Goal: Task Accomplishment & Management: Complete application form

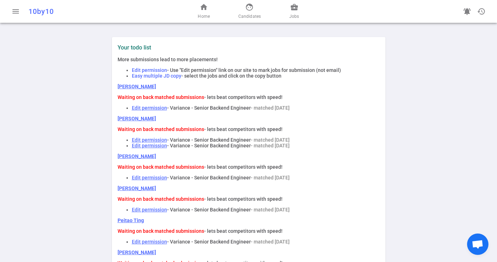
click at [133, 86] on link "[PERSON_NAME]" at bounding box center [137, 87] width 38 height 6
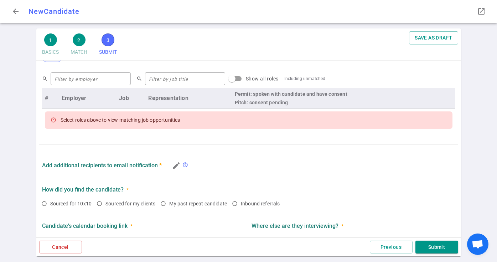
scroll to position [291, 0]
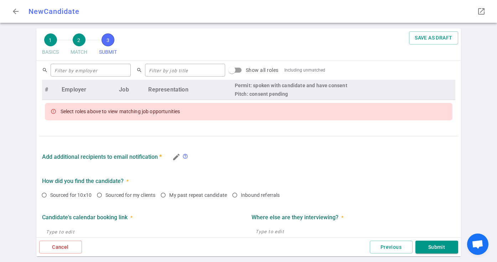
type textarea "Enjoys startup work and realizes he made a mistake joining Reveleer, they've go…"
radio input "true"
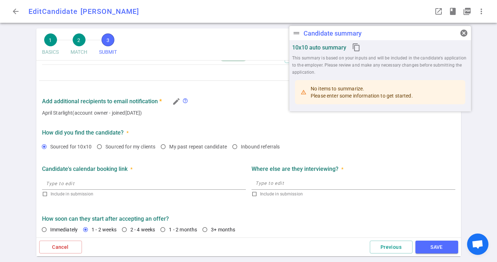
scroll to position [349, 0]
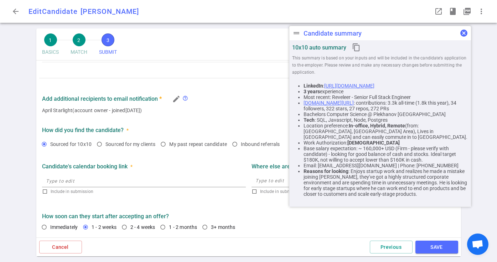
click at [465, 33] on span "cancel" at bounding box center [464, 33] width 9 height 9
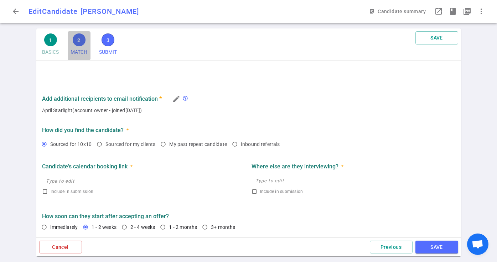
click at [72, 41] on button "2 MATCH" at bounding box center [79, 45] width 23 height 29
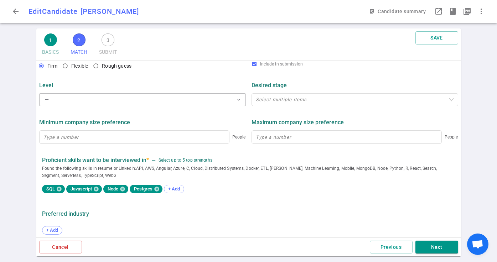
scroll to position [339, 0]
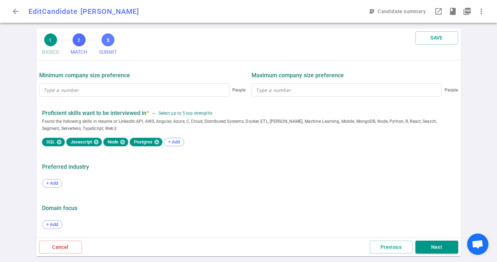
click at [107, 42] on span "3" at bounding box center [108, 39] width 13 height 13
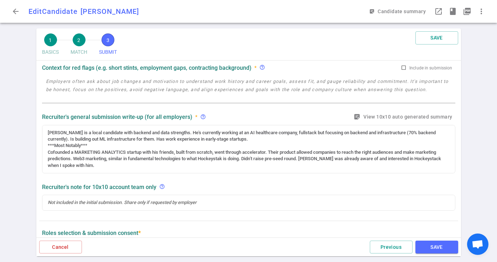
scroll to position [0, 0]
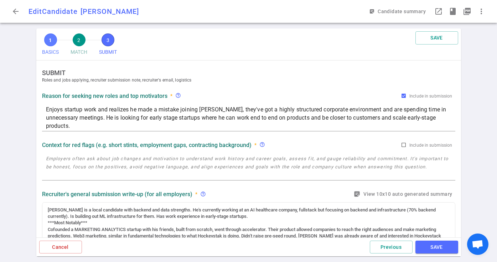
click at [51, 42] on span "1" at bounding box center [50, 39] width 13 height 13
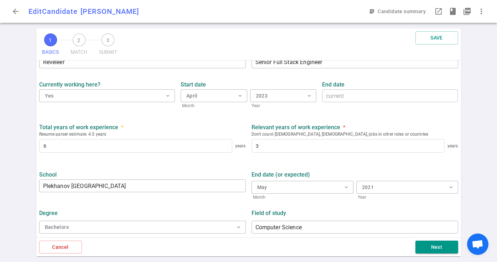
scroll to position [318, 0]
click at [76, 39] on span "2" at bounding box center [79, 39] width 13 height 13
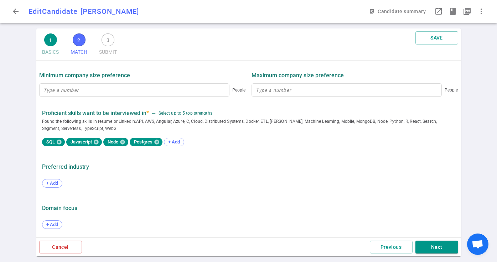
scroll to position [337, 0]
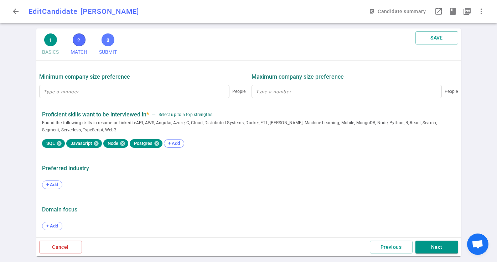
click at [108, 39] on span "3" at bounding box center [108, 39] width 13 height 13
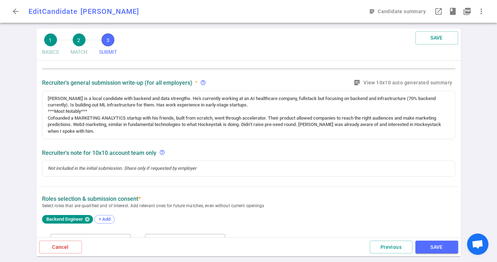
scroll to position [251, 0]
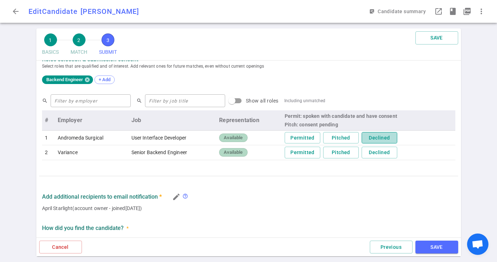
click at [374, 135] on button "Declined" at bounding box center [380, 138] width 36 height 12
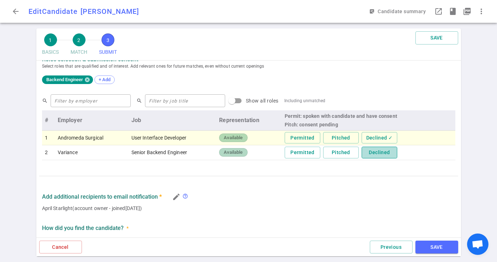
click at [380, 153] on button "Declined" at bounding box center [380, 153] width 36 height 12
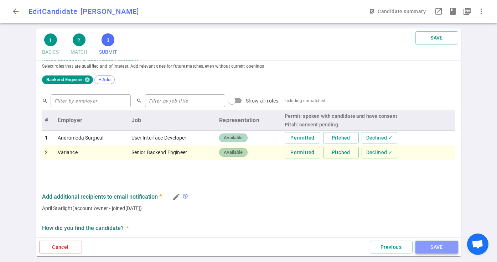
click at [444, 249] on button "SAVE" at bounding box center [437, 247] width 43 height 13
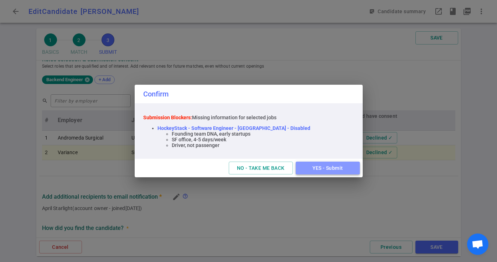
click at [319, 168] on button "YES - Submit" at bounding box center [328, 168] width 64 height 13
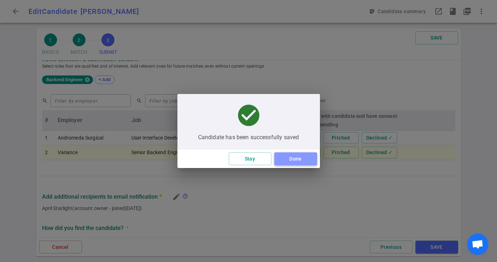
click at [294, 159] on button "Done" at bounding box center [295, 159] width 43 height 13
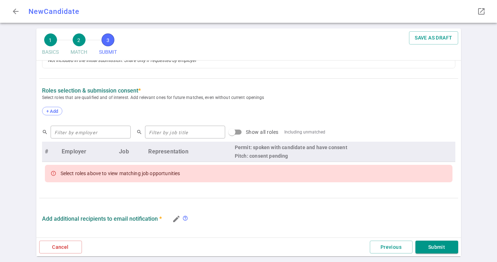
radio input "true"
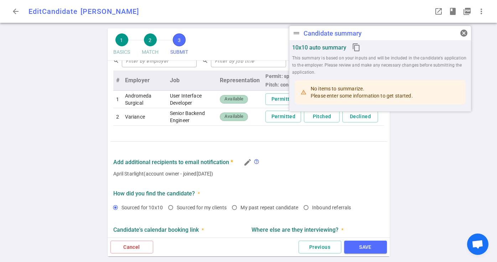
scroll to position [321, 0]
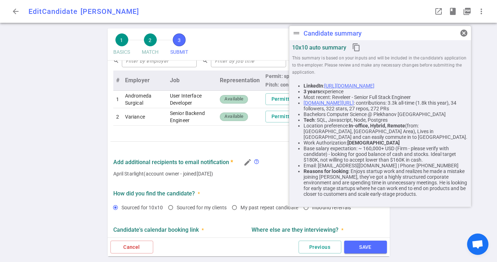
click at [372, 84] on link "https://www.linkedin.com/in/stefanbokarev" at bounding box center [349, 86] width 50 height 6
click at [465, 33] on span "cancel" at bounding box center [464, 33] width 9 height 9
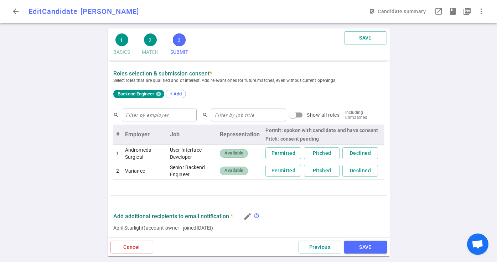
scroll to position [273, 0]
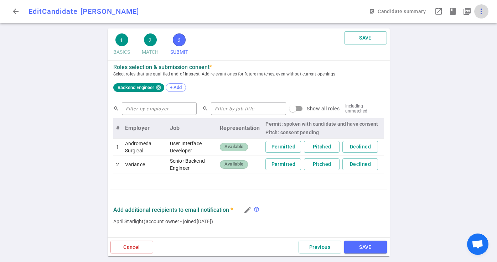
click at [480, 9] on span "more_vert" at bounding box center [481, 11] width 9 height 9
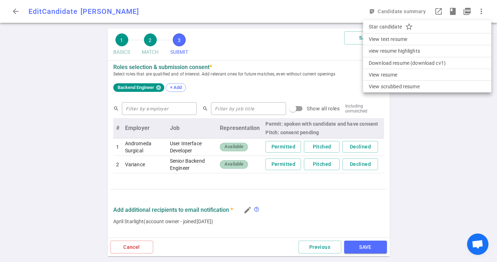
click at [45, 67] on div at bounding box center [248, 131] width 497 height 262
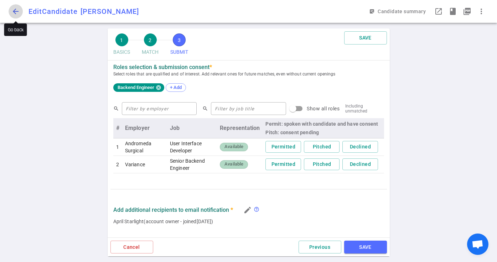
click at [15, 12] on span "arrow_back" at bounding box center [15, 11] width 9 height 9
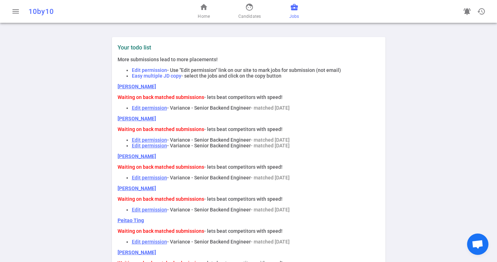
click at [296, 9] on span "business_center" at bounding box center [294, 7] width 9 height 9
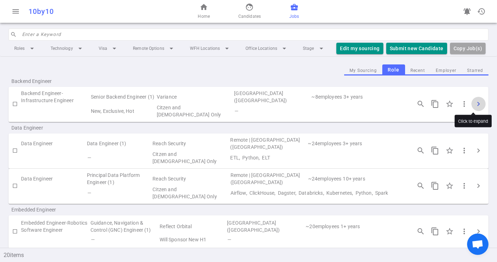
click at [474, 100] on span "chevron_right" at bounding box center [478, 104] width 9 height 9
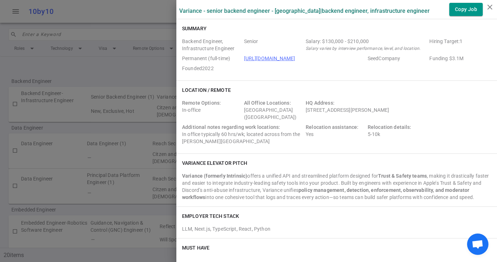
click at [113, 99] on div at bounding box center [248, 131] width 497 height 262
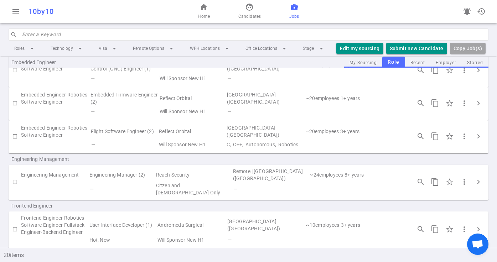
scroll to position [275, 0]
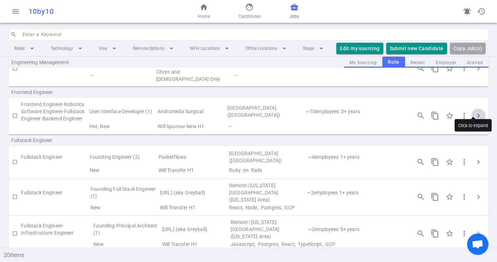
click at [474, 112] on span "chevron_right" at bounding box center [478, 116] width 9 height 9
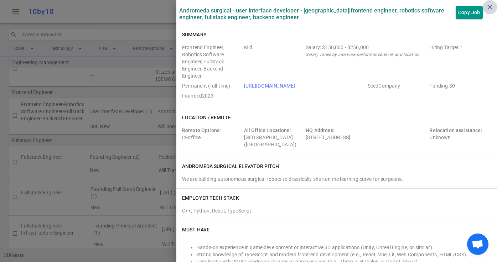
click at [487, 6] on icon "close" at bounding box center [490, 7] width 9 height 9
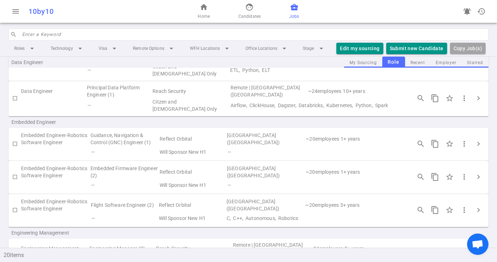
scroll to position [0, 0]
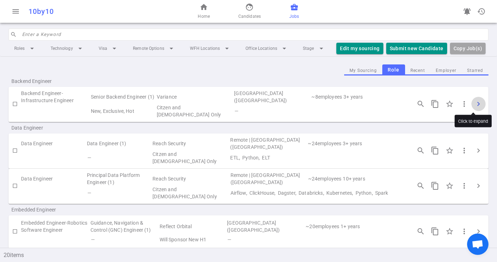
click at [474, 101] on span "chevron_right" at bounding box center [478, 104] width 9 height 9
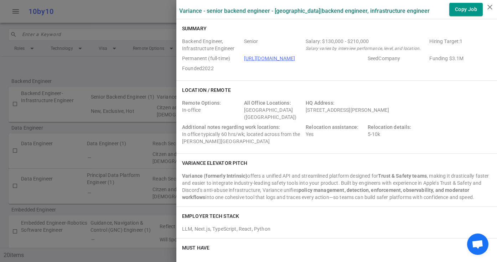
click at [130, 78] on div at bounding box center [248, 131] width 497 height 262
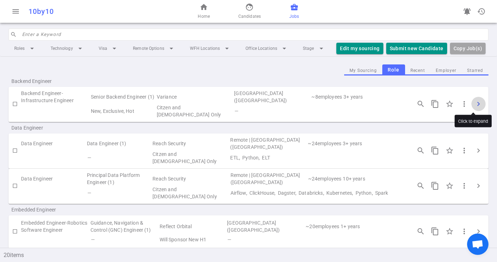
click at [474, 102] on span "chevron_right" at bounding box center [478, 104] width 9 height 9
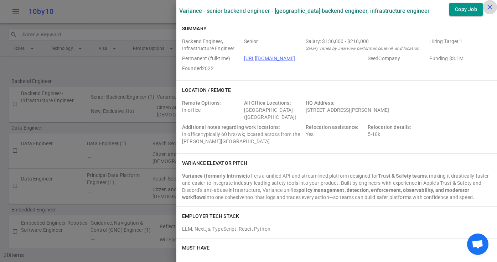
click at [490, 6] on icon "close" at bounding box center [490, 7] width 9 height 9
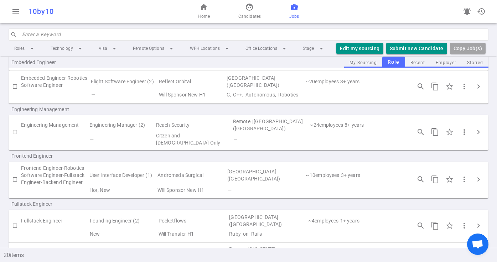
scroll to position [211, 0]
click at [475, 175] on span "chevron_right" at bounding box center [478, 179] width 9 height 9
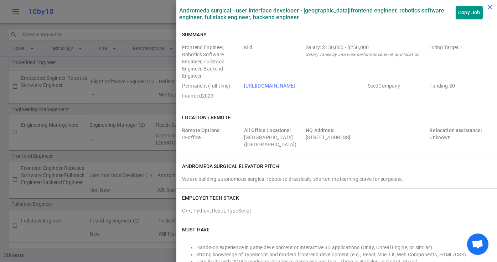
click at [491, 6] on icon "close" at bounding box center [490, 7] width 9 height 9
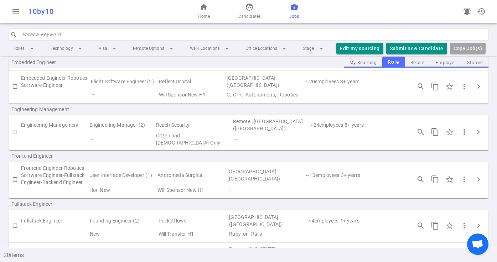
click at [152, 19] on div "menu 10by10 home Home face Candidates business_center Jobs notifications_active…" at bounding box center [248, 11] width 497 height 23
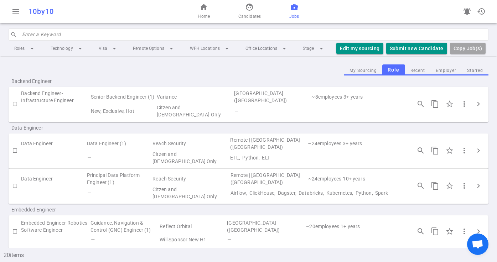
scroll to position [1, 0]
click at [460, 102] on span "more_vert" at bounding box center [464, 102] width 9 height 9
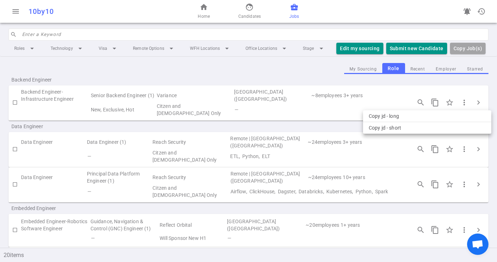
click at [459, 82] on div at bounding box center [248, 131] width 497 height 262
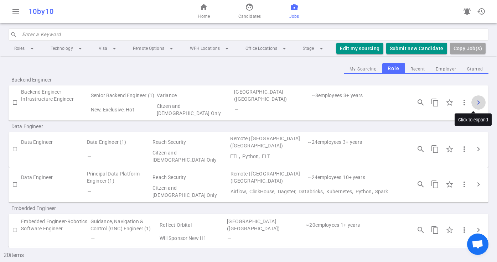
click at [474, 100] on span "chevron_right" at bounding box center [478, 102] width 9 height 9
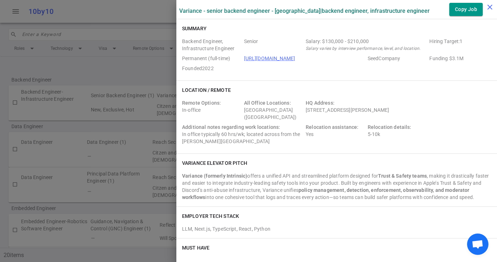
click at [489, 6] on icon "close" at bounding box center [490, 7] width 9 height 9
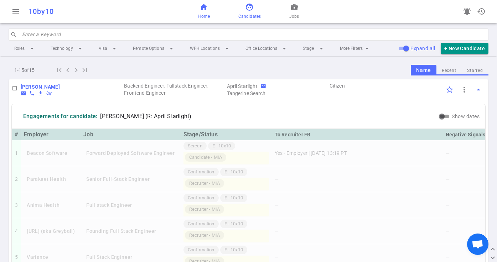
click at [204, 7] on span "home" at bounding box center [204, 7] width 9 height 9
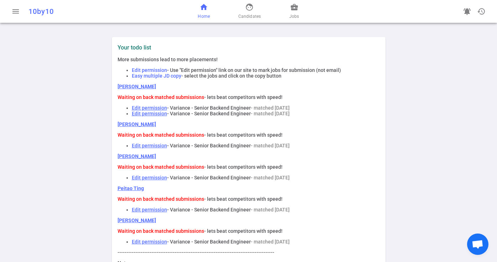
click at [133, 88] on link "[PERSON_NAME]" at bounding box center [137, 87] width 38 height 6
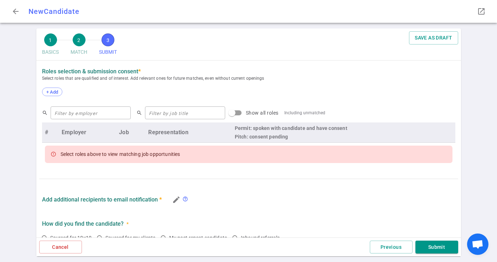
scroll to position [291, 0]
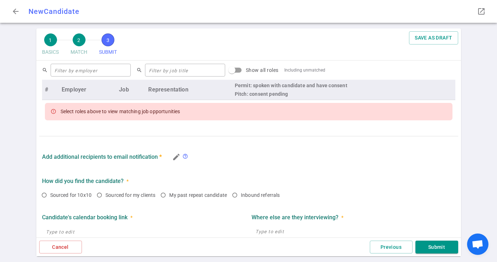
radio input "true"
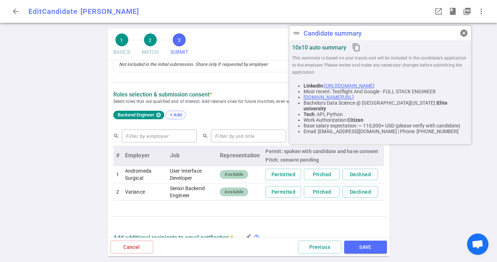
scroll to position [295, 0]
click at [355, 173] on button "Declined" at bounding box center [360, 174] width 36 height 12
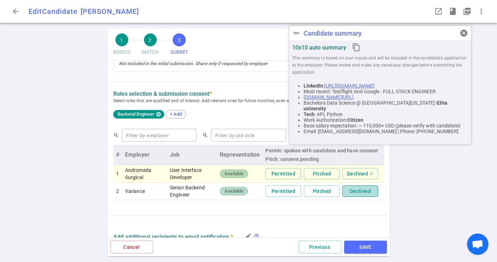
click at [356, 193] on button "Declined" at bounding box center [360, 192] width 36 height 12
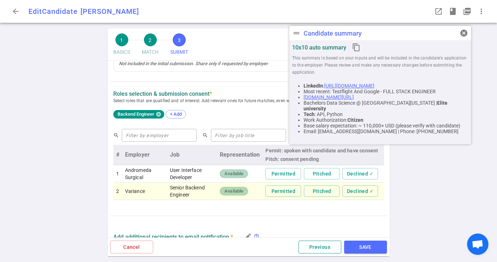
click at [319, 252] on button "Previous" at bounding box center [320, 247] width 43 height 13
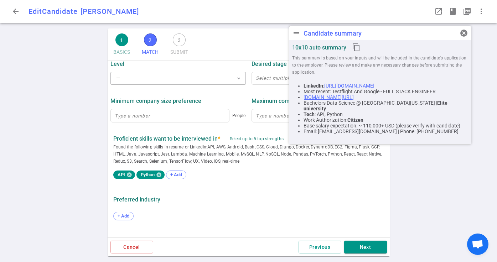
scroll to position [3, 0]
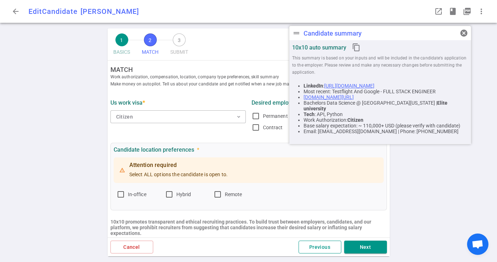
click at [322, 245] on button "Previous" at bounding box center [320, 247] width 43 height 13
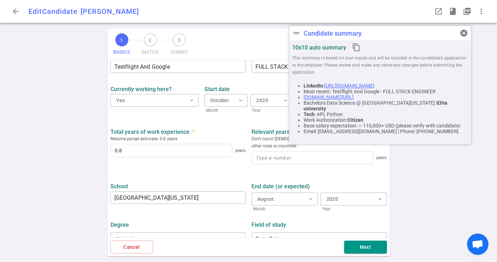
scroll to position [318, 0]
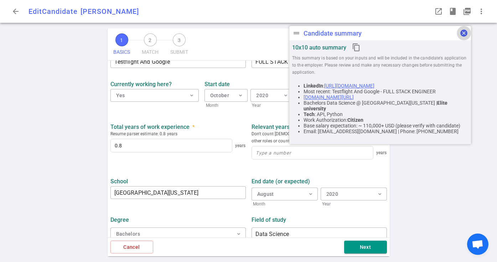
click at [464, 30] on span "cancel" at bounding box center [464, 33] width 9 height 9
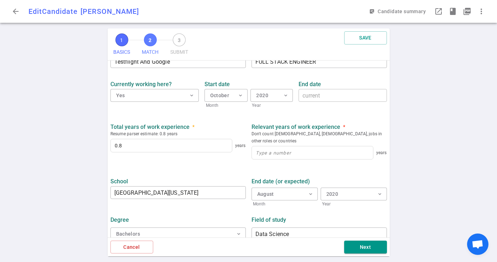
click at [149, 46] on span "MATCH" at bounding box center [150, 52] width 17 height 12
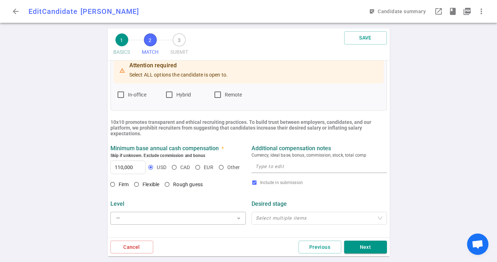
scroll to position [111, 0]
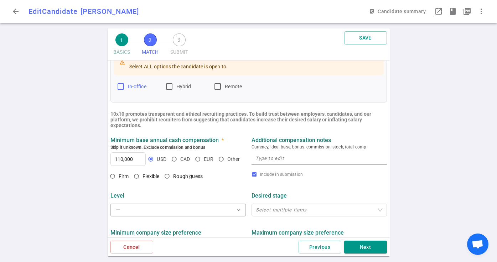
click at [119, 88] on input "In-office" at bounding box center [121, 86] width 9 height 9
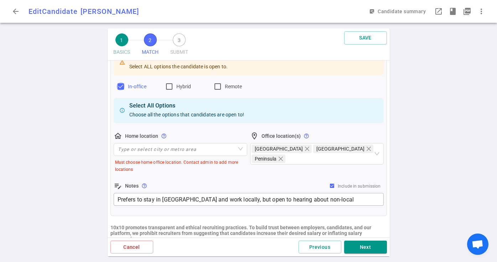
click at [119, 88] on input "In-office" at bounding box center [121, 86] width 9 height 9
checkbox input "false"
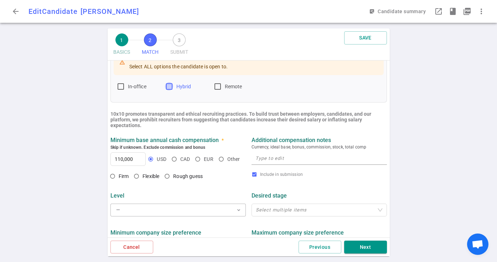
click at [168, 87] on input "Hybrid" at bounding box center [169, 86] width 9 height 9
checkbox input "true"
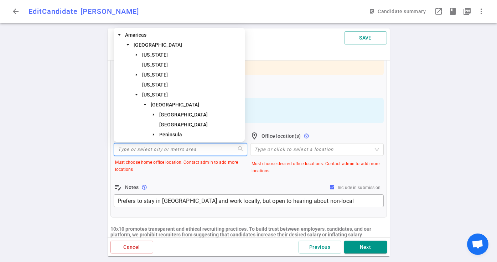
click at [234, 152] on input "search" at bounding box center [180, 150] width 125 height 12
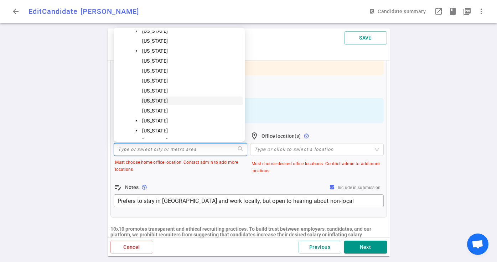
scroll to position [356, 0]
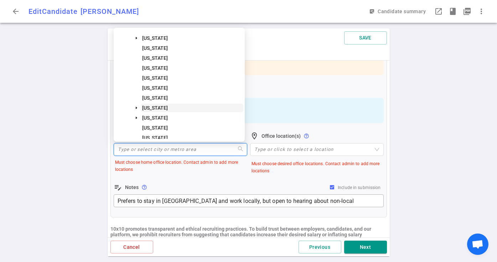
click at [157, 106] on span "New York" at bounding box center [155, 108] width 26 height 6
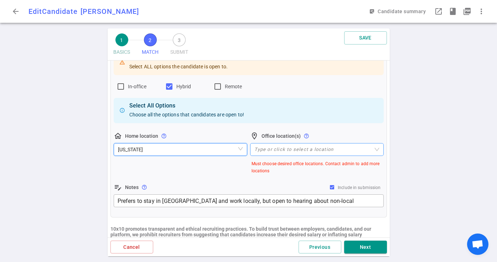
click at [322, 150] on div at bounding box center [313, 149] width 123 height 5
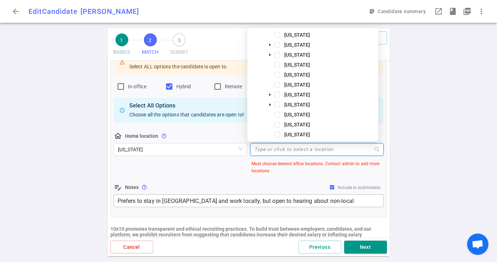
scroll to position [412, 0]
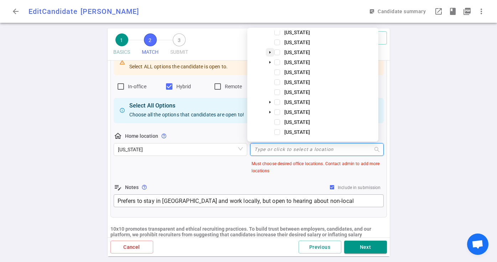
click at [269, 53] on icon "caret-down" at bounding box center [270, 53] width 4 height 4
click at [286, 62] on span at bounding box center [286, 63] width 6 height 6
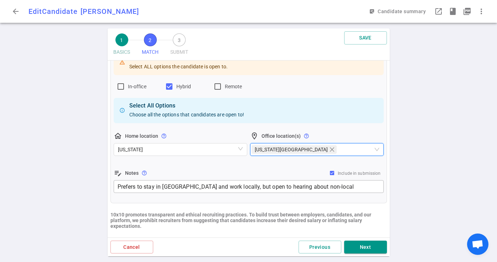
click at [204, 168] on div "Attention required Select ALL options the candidate is open to. In-office Hybri…" at bounding box center [249, 121] width 270 height 146
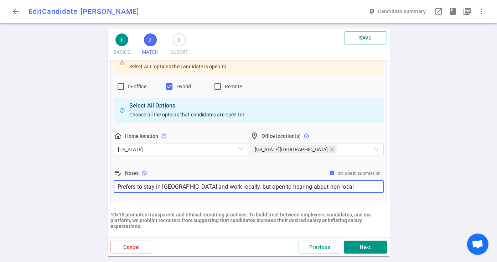
drag, startPoint x: 353, startPoint y: 187, endPoint x: 117, endPoint y: 183, distance: 237.0
click at [117, 183] on div "Prefers to stay in SF and work locally, but open to hearing about non-local opp…" at bounding box center [249, 186] width 270 height 13
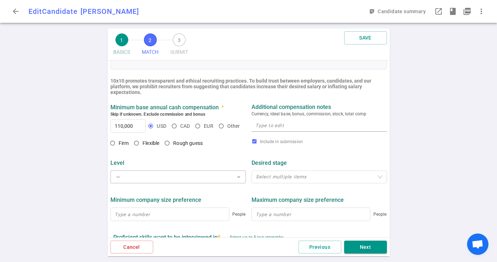
scroll to position [269, 0]
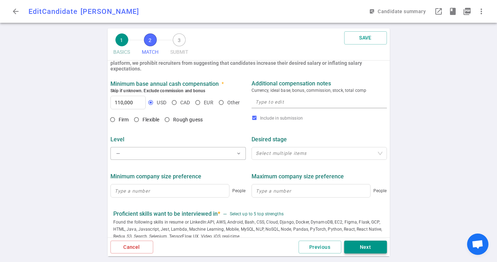
type textarea "She has moved to New York City"
click at [371, 245] on button "Next" at bounding box center [365, 247] width 43 height 13
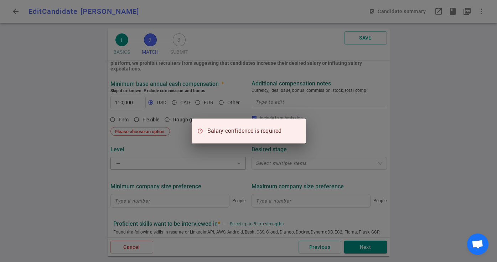
click at [172, 143] on div "Salary confidence is required" at bounding box center [248, 131] width 497 height 262
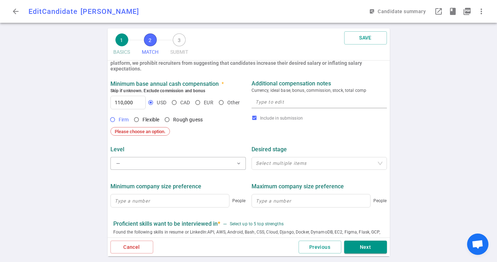
click at [112, 122] on input "Firm" at bounding box center [113, 120] width 12 height 12
radio input "true"
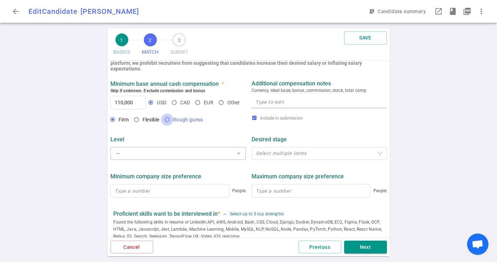
click at [167, 119] on input "Rough guess" at bounding box center [167, 120] width 12 height 12
radio input "true"
click at [367, 244] on button "Next" at bounding box center [365, 247] width 43 height 13
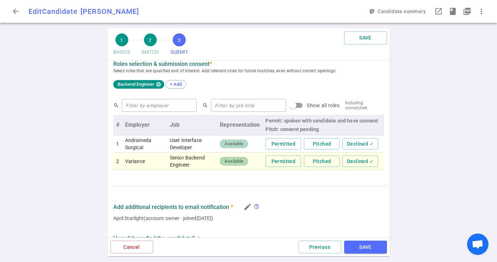
scroll to position [318, 0]
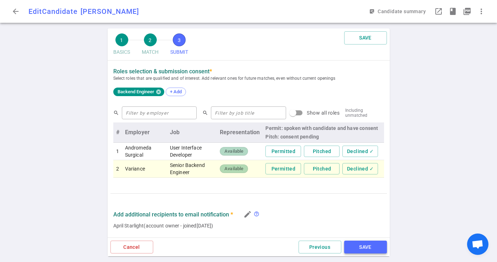
click at [367, 251] on button "SAVE" at bounding box center [365, 247] width 43 height 13
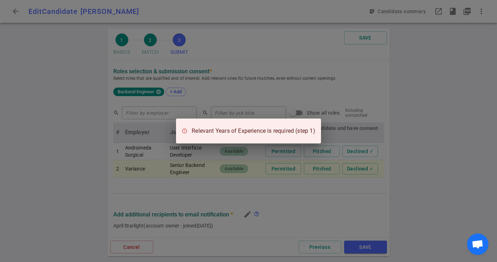
click at [317, 206] on div "Relevant Years of Experience is required (step 1)" at bounding box center [248, 131] width 497 height 262
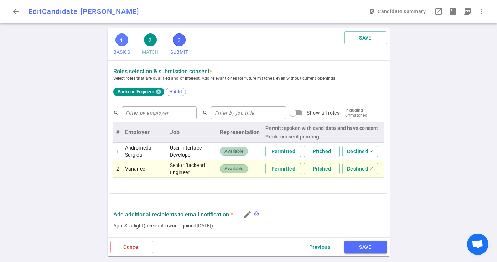
click at [122, 43] on span "1" at bounding box center [121, 39] width 13 height 13
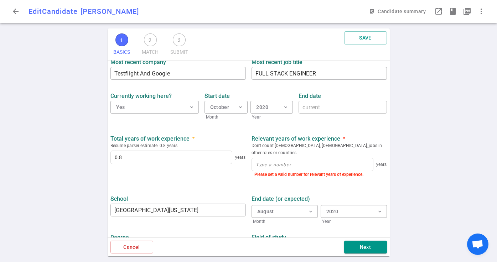
scroll to position [306, 0]
click at [290, 158] on input at bounding box center [312, 164] width 121 height 13
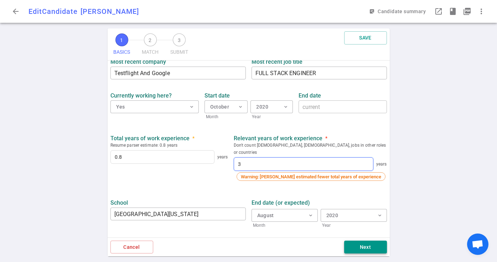
type input "3"
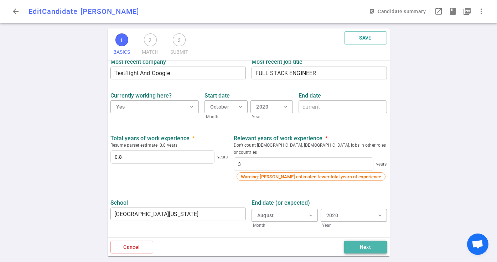
click at [371, 247] on button "Next" at bounding box center [365, 247] width 43 height 13
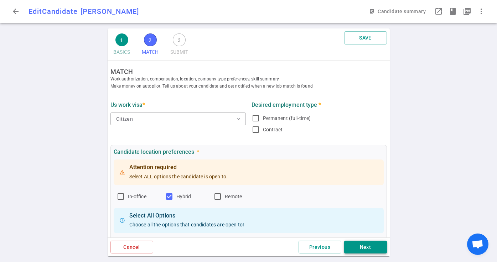
scroll to position [0, 0]
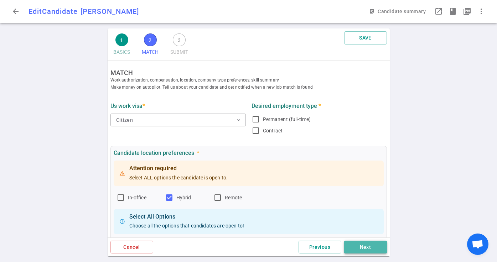
click at [371, 247] on button "Next" at bounding box center [365, 247] width 43 height 13
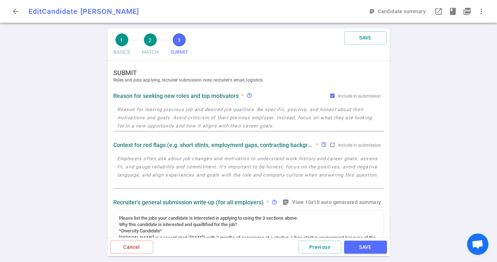
click at [371, 247] on button "SAVE" at bounding box center [365, 247] width 43 height 13
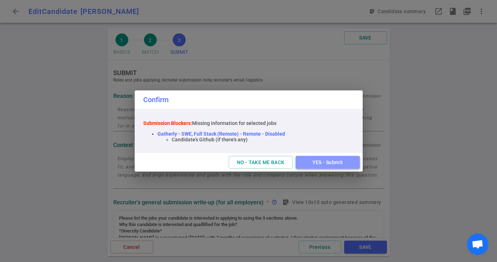
click at [329, 163] on button "YES - Submit" at bounding box center [328, 162] width 64 height 13
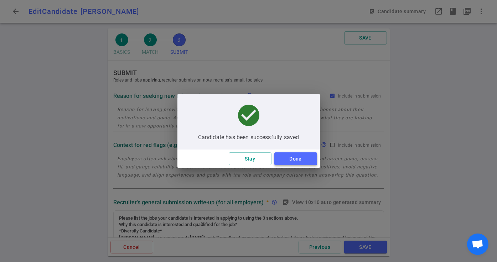
click at [307, 163] on button "Done" at bounding box center [295, 159] width 43 height 13
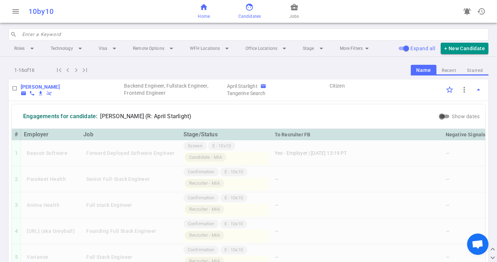
click at [206, 10] on span "home" at bounding box center [204, 7] width 9 height 9
click at [204, 10] on span "home" at bounding box center [204, 7] width 9 height 9
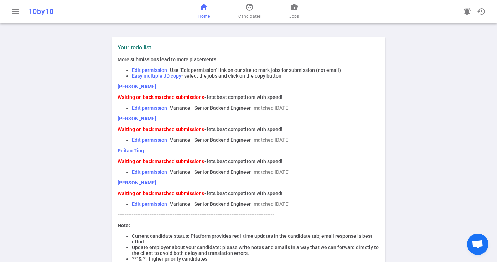
click at [129, 85] on link "[PERSON_NAME]" at bounding box center [137, 87] width 38 height 6
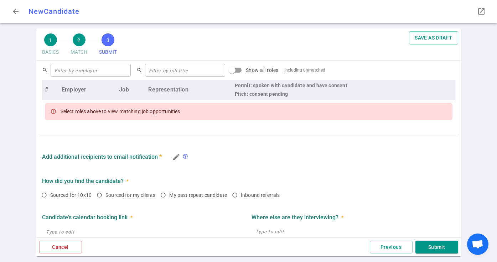
scroll to position [67, 0]
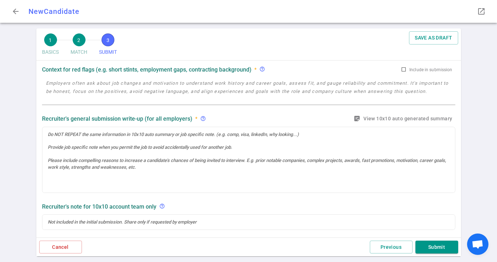
radio input "true"
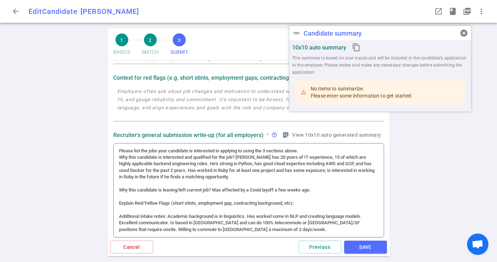
scroll to position [76, 0]
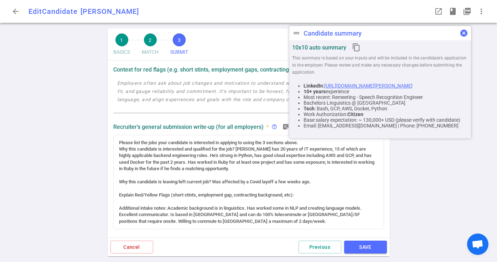
click at [465, 34] on span "cancel" at bounding box center [464, 33] width 9 height 9
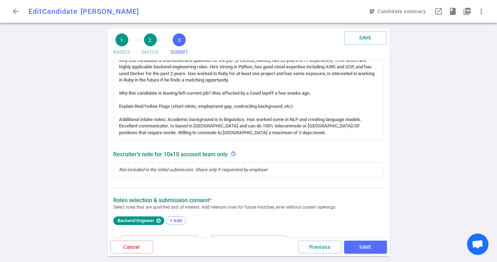
scroll to position [11, 0]
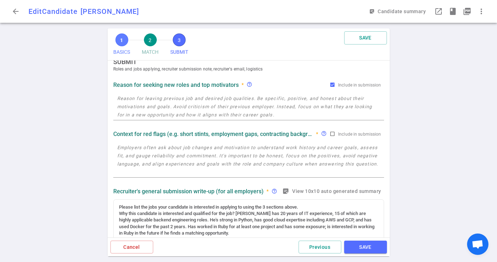
click at [118, 40] on span "1" at bounding box center [121, 39] width 13 height 13
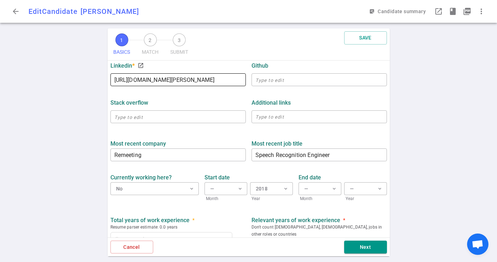
scroll to position [180, 0]
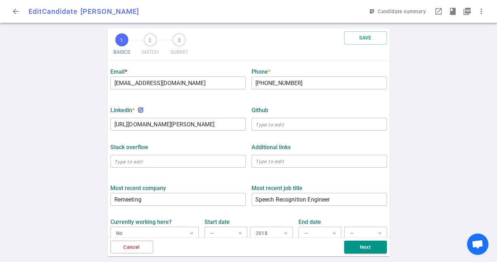
click at [143, 111] on span "launch" at bounding box center [141, 110] width 6 height 6
click at [372, 244] on button "Next" at bounding box center [365, 247] width 43 height 13
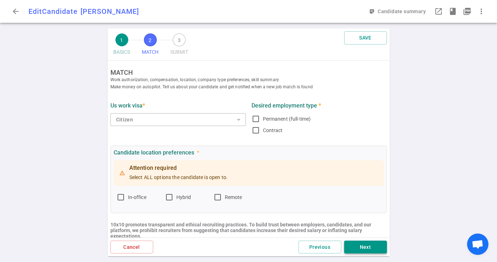
scroll to position [0, 0]
click at [372, 248] on button "Next" at bounding box center [365, 247] width 43 height 13
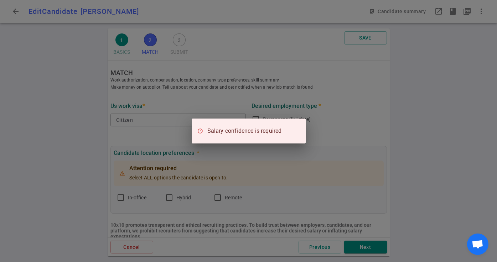
click at [419, 201] on div "Salary confidence is required" at bounding box center [248, 131] width 497 height 262
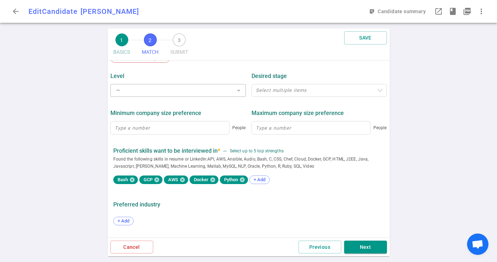
scroll to position [212, 0]
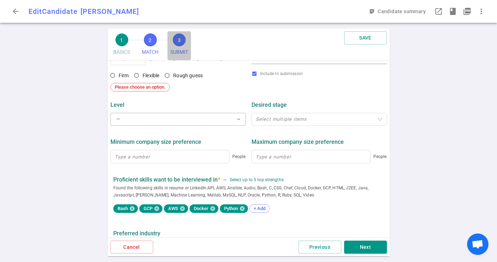
click at [182, 44] on span "3" at bounding box center [179, 39] width 13 height 13
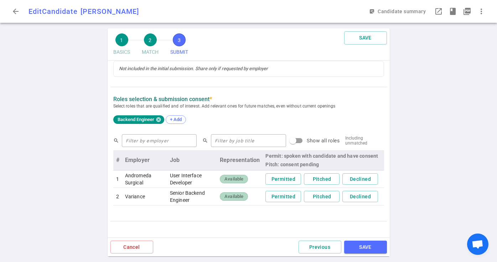
scroll to position [286, 0]
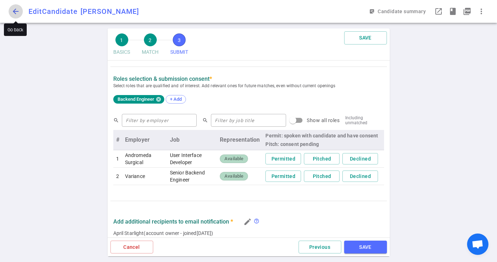
click at [10, 12] on button "arrow_back" at bounding box center [16, 11] width 14 height 14
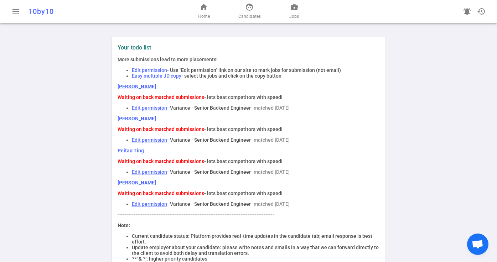
click at [123, 119] on link "[PERSON_NAME]" at bounding box center [137, 119] width 38 height 6
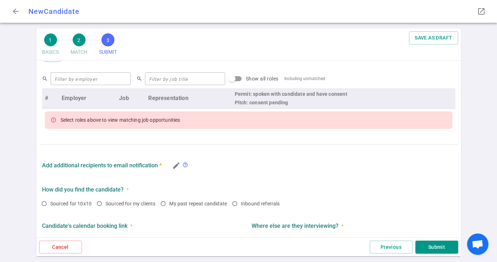
scroll to position [291, 0]
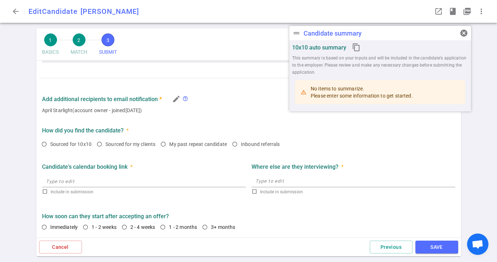
type textarea "Relocated to US for her husband's work. Her entire career has been in startups,…"
radio input "true"
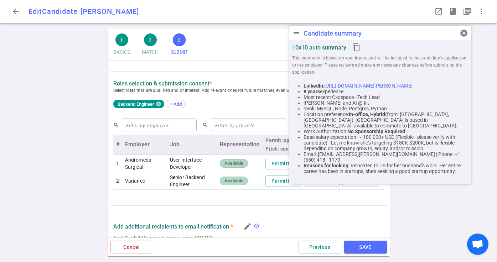
scroll to position [161, 0]
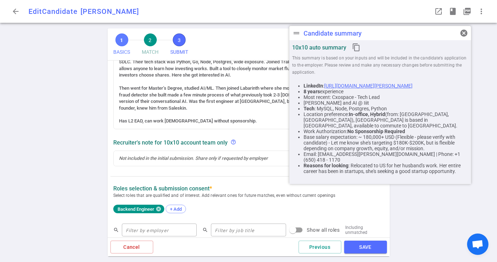
click at [122, 43] on span "1" at bounding box center [121, 39] width 13 height 13
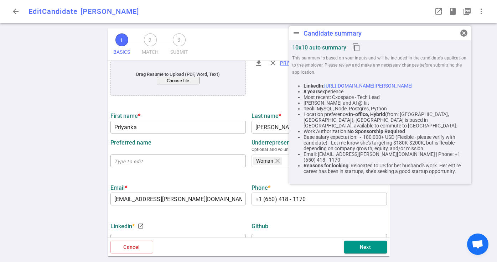
scroll to position [0, 0]
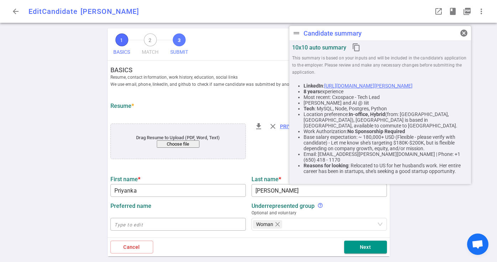
click at [180, 37] on span "3" at bounding box center [179, 39] width 13 height 13
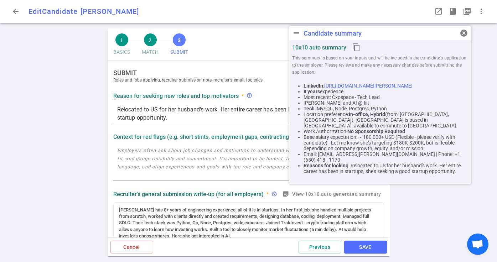
scroll to position [1, 0]
click at [413, 84] on link "https://www.linkedin.com/in/priyanka-indrajeet" at bounding box center [368, 86] width 88 height 6
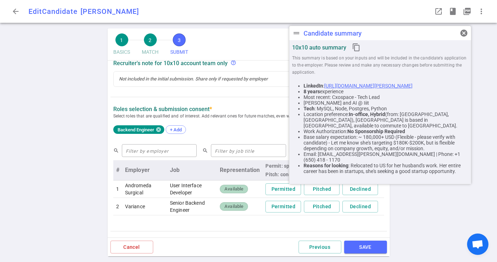
scroll to position [239, 0]
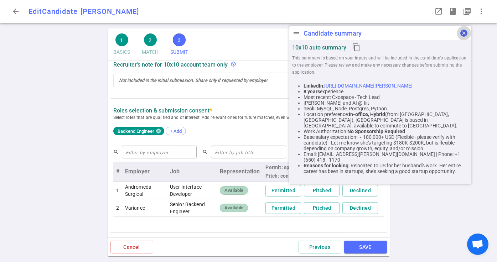
click at [461, 31] on span "cancel" at bounding box center [464, 33] width 9 height 9
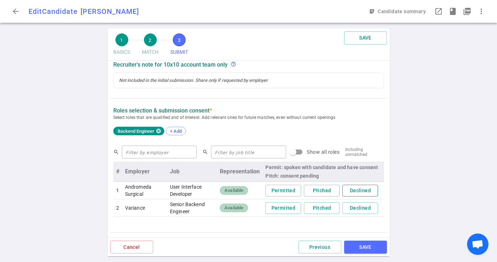
click at [359, 190] on button "Declined" at bounding box center [360, 191] width 36 height 12
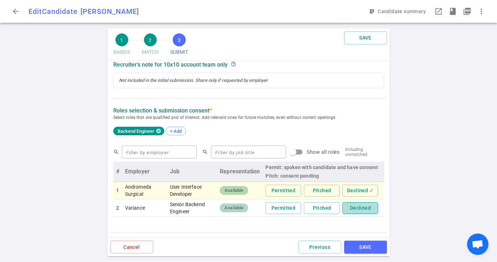
click at [358, 206] on button "Declined" at bounding box center [360, 208] width 36 height 12
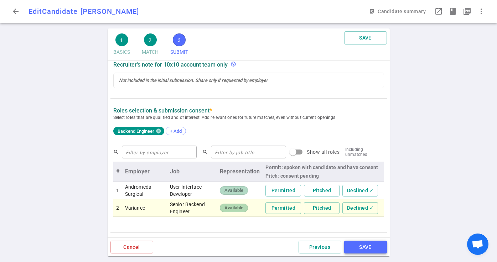
click at [373, 247] on button "SAVE" at bounding box center [365, 247] width 43 height 13
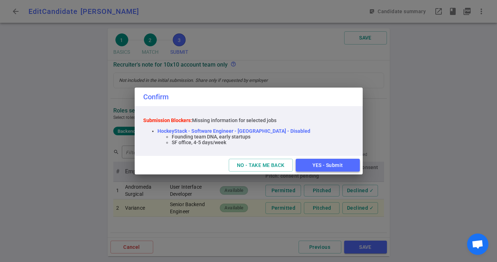
click at [339, 163] on button "YES - Submit" at bounding box center [328, 165] width 64 height 13
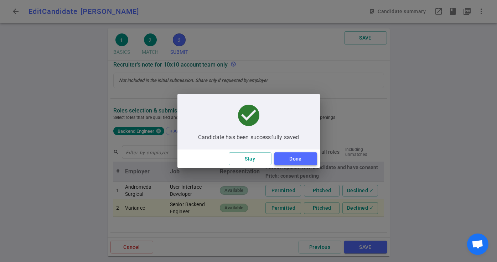
click at [295, 158] on button "Done" at bounding box center [295, 159] width 43 height 13
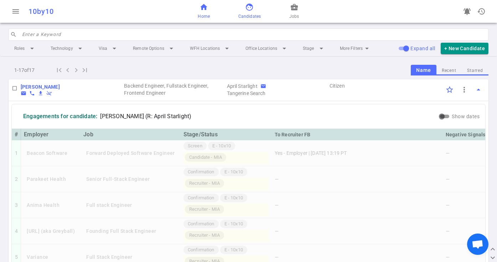
click at [207, 14] on span "Home" at bounding box center [204, 16] width 12 height 7
click at [203, 9] on span "home" at bounding box center [204, 7] width 9 height 9
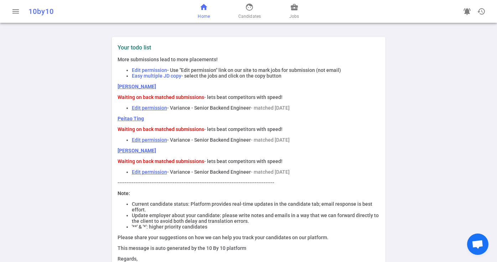
click at [129, 119] on link "Peitao Ting" at bounding box center [131, 119] width 26 height 6
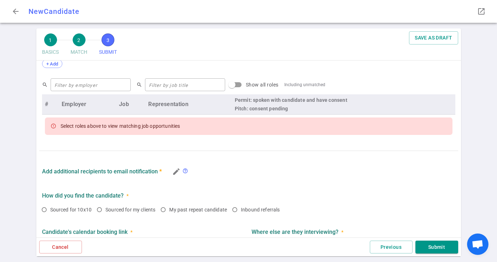
scroll to position [291, 0]
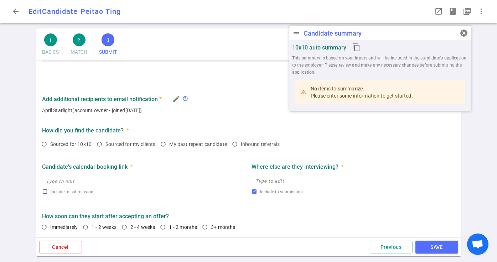
checkbox input "true"
type textarea "Peitao is anticipating upcoming layoffs at his current company. He's looking fo…"
radio input "true"
type textarea "Interviewing at 4 other companies, is in 1st rounds and technical screen stages…"
radio input "true"
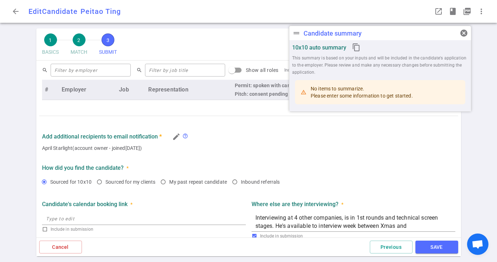
scroll to position [330, 0]
